Goal: Task Accomplishment & Management: Manage account settings

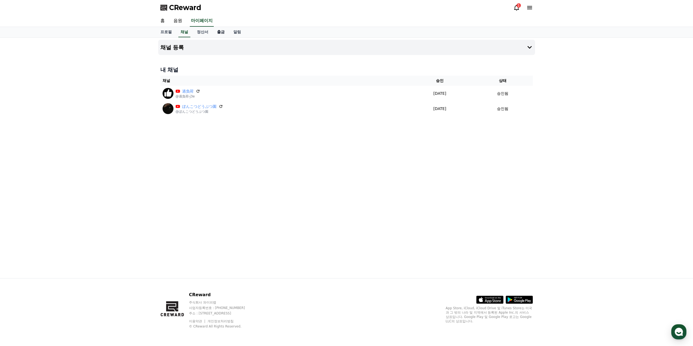
click at [219, 33] on link "출금" at bounding box center [221, 32] width 16 height 10
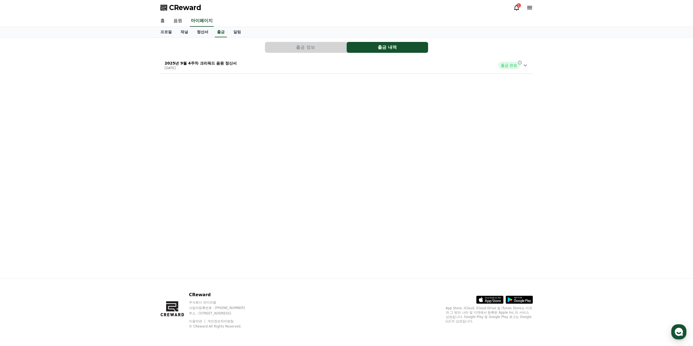
click at [203, 30] on link "정산서" at bounding box center [203, 32] width 20 height 10
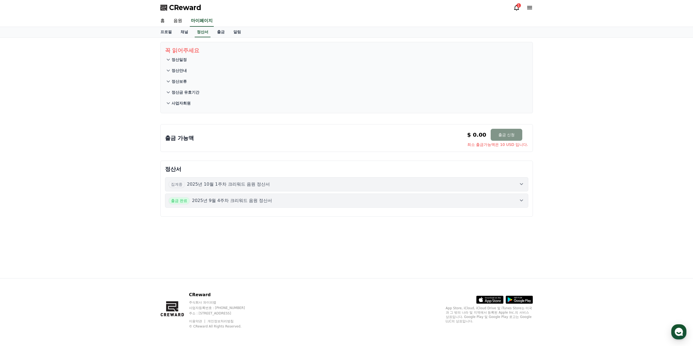
click at [495, 132] on button "출금 신청" at bounding box center [507, 135] width 32 height 12
click at [520, 5] on div "1" at bounding box center [519, 5] width 4 height 4
click at [517, 6] on div "1" at bounding box center [519, 5] width 4 height 4
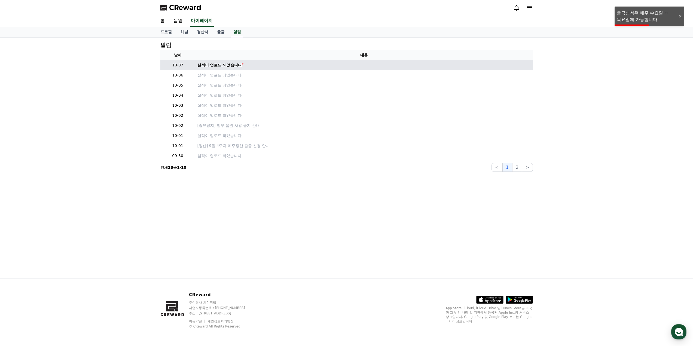
click at [233, 65] on div "실적이 업로드 되었습니다" at bounding box center [219, 65] width 45 height 6
